Goal: Task Accomplishment & Management: Use online tool/utility

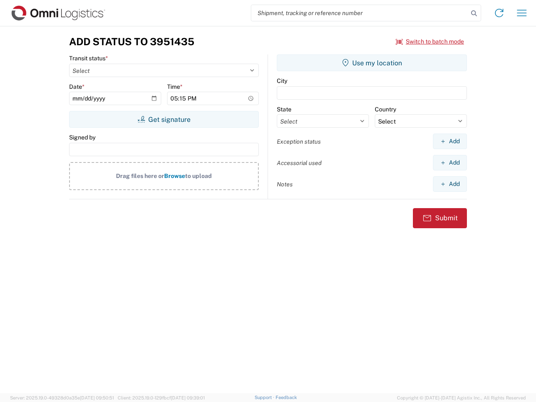
click at [360, 13] on input "search" at bounding box center [359, 13] width 217 height 16
click at [474, 13] on icon at bounding box center [474, 14] width 12 height 12
click at [500, 13] on icon at bounding box center [499, 12] width 13 height 13
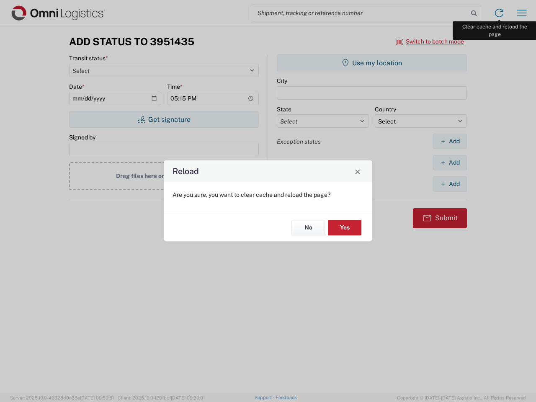
click at [522, 13] on div "Reload Are you sure, you want to clear cache and reload the page? No Yes" at bounding box center [268, 201] width 536 height 402
click at [430, 41] on div "Reload Are you sure, you want to clear cache and reload the page? No Yes" at bounding box center [268, 201] width 536 height 402
click at [164, 119] on div "Reload Are you sure, you want to clear cache and reload the page? No Yes" at bounding box center [268, 201] width 536 height 402
click at [372, 63] on div "Reload Are you sure, you want to clear cache and reload the page? No Yes" at bounding box center [268, 201] width 536 height 402
click at [450, 141] on div "Reload Are you sure, you want to clear cache and reload the page? No Yes" at bounding box center [268, 201] width 536 height 402
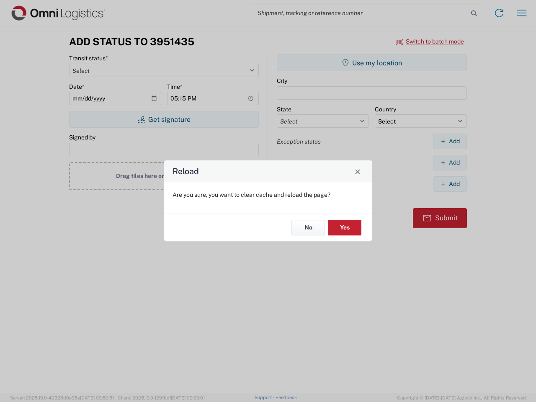
click at [450, 163] on div "Reload Are you sure, you want to clear cache and reload the page? No Yes" at bounding box center [268, 201] width 536 height 402
click at [450, 184] on div "Reload Are you sure, you want to clear cache and reload the page? No Yes" at bounding box center [268, 201] width 536 height 402
